Goal: Browse casually

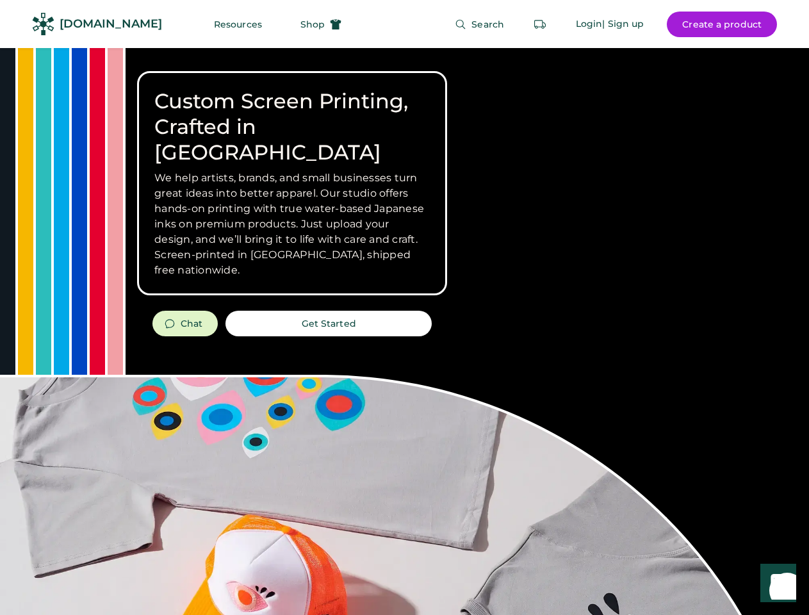
click at [404, 307] on div "Custom Screen Printing, Crafted in [GEOGRAPHIC_DATA] We help artists, brands, a…" at bounding box center [404, 454] width 809 height 813
click at [404, 331] on div "Custom Screen Printing, Crafted in [GEOGRAPHIC_DATA] We help artists, brands, a…" at bounding box center [404, 454] width 809 height 813
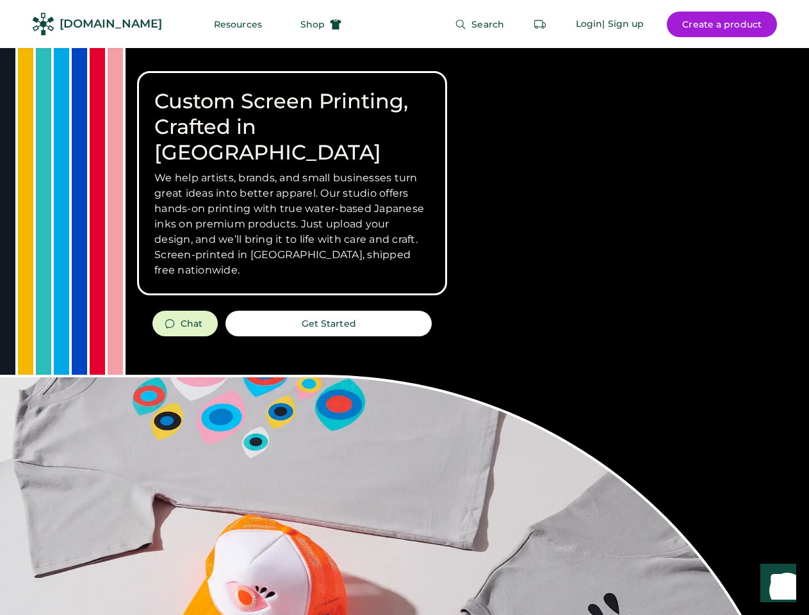
click at [404, 331] on div "Custom Screen Printing, Crafted in [GEOGRAPHIC_DATA] We help artists, brands, a…" at bounding box center [404, 454] width 809 height 813
click at [292, 183] on h3 "We help artists, brands, and small businesses turn great ideas into better appa…" at bounding box center [291, 224] width 275 height 108
click at [292, 170] on h3 "We help artists, brands, and small businesses turn great ideas into better appa…" at bounding box center [291, 224] width 275 height 108
click at [292, 114] on h1 "Custom Screen Printing, Crafted in [GEOGRAPHIC_DATA]" at bounding box center [291, 126] width 275 height 77
